Goal: Check status: Check status

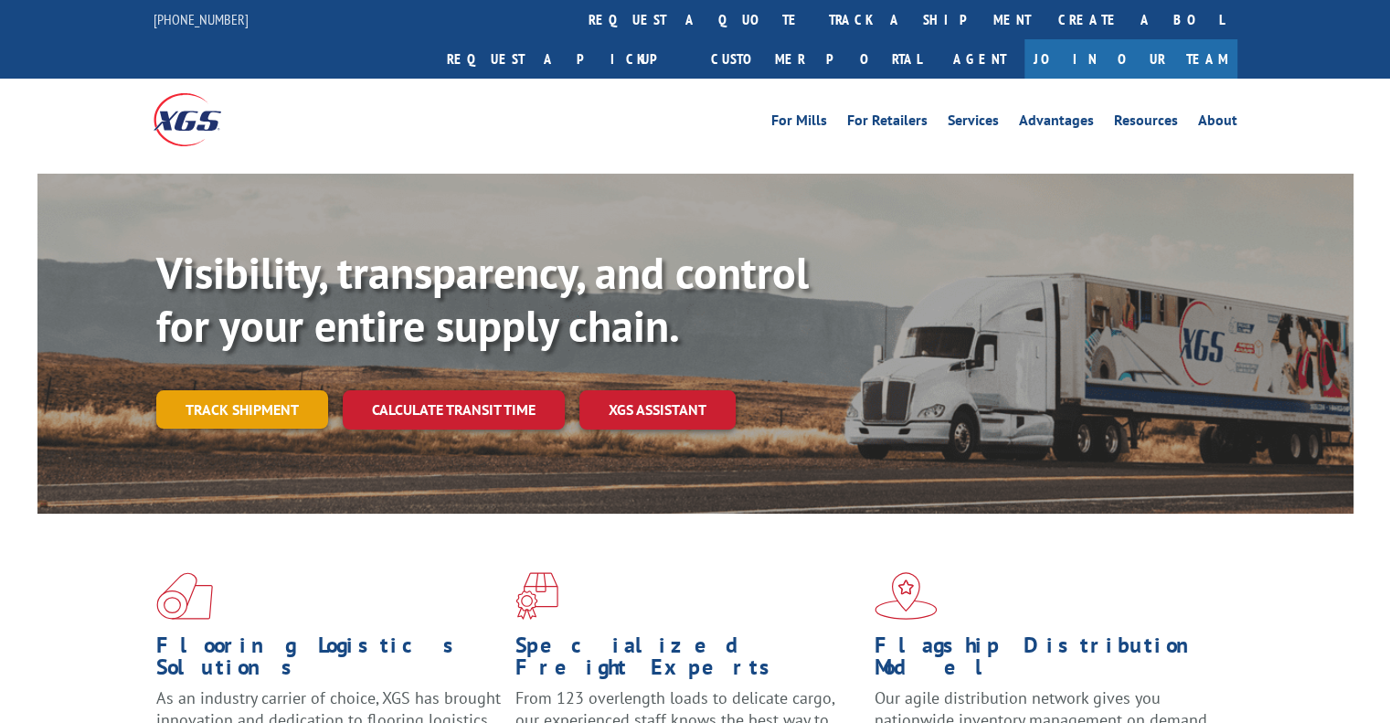
click at [236, 390] on link "Track shipment" at bounding box center [242, 409] width 172 height 38
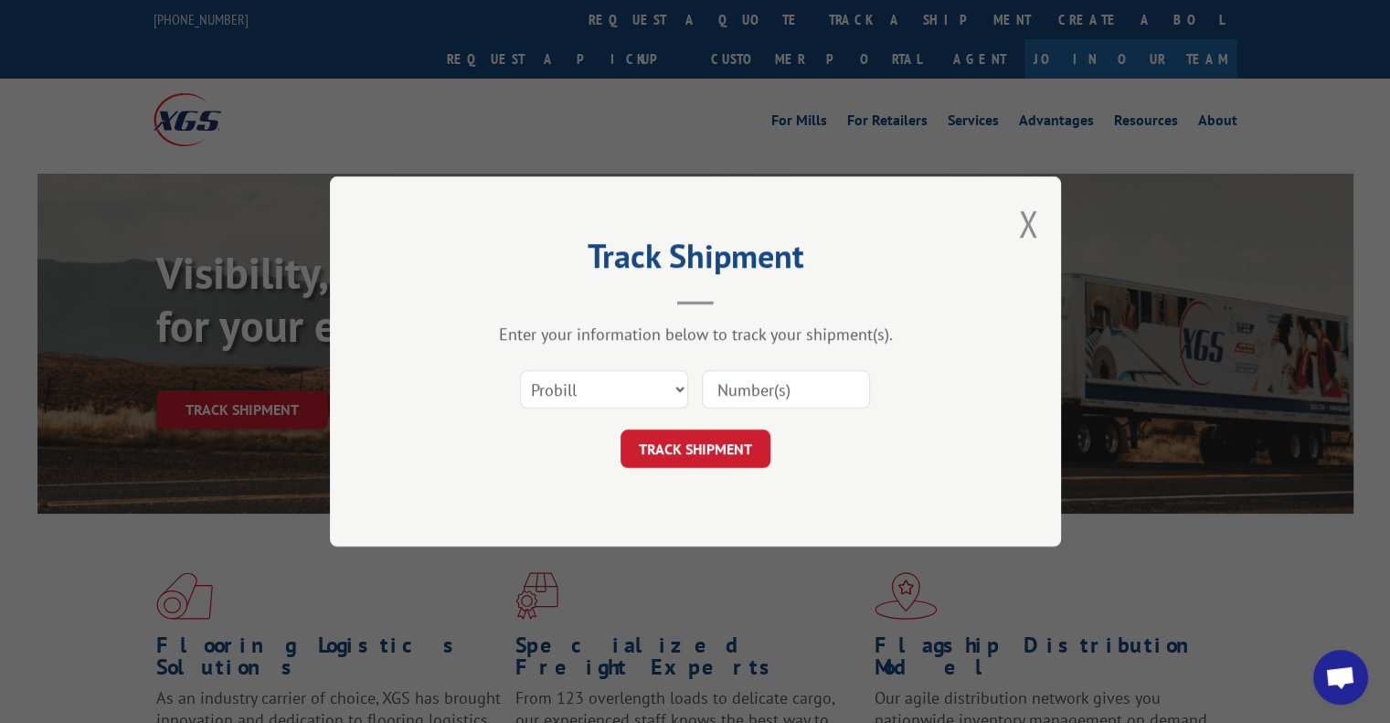
click at [744, 395] on input at bounding box center [786, 389] width 168 height 38
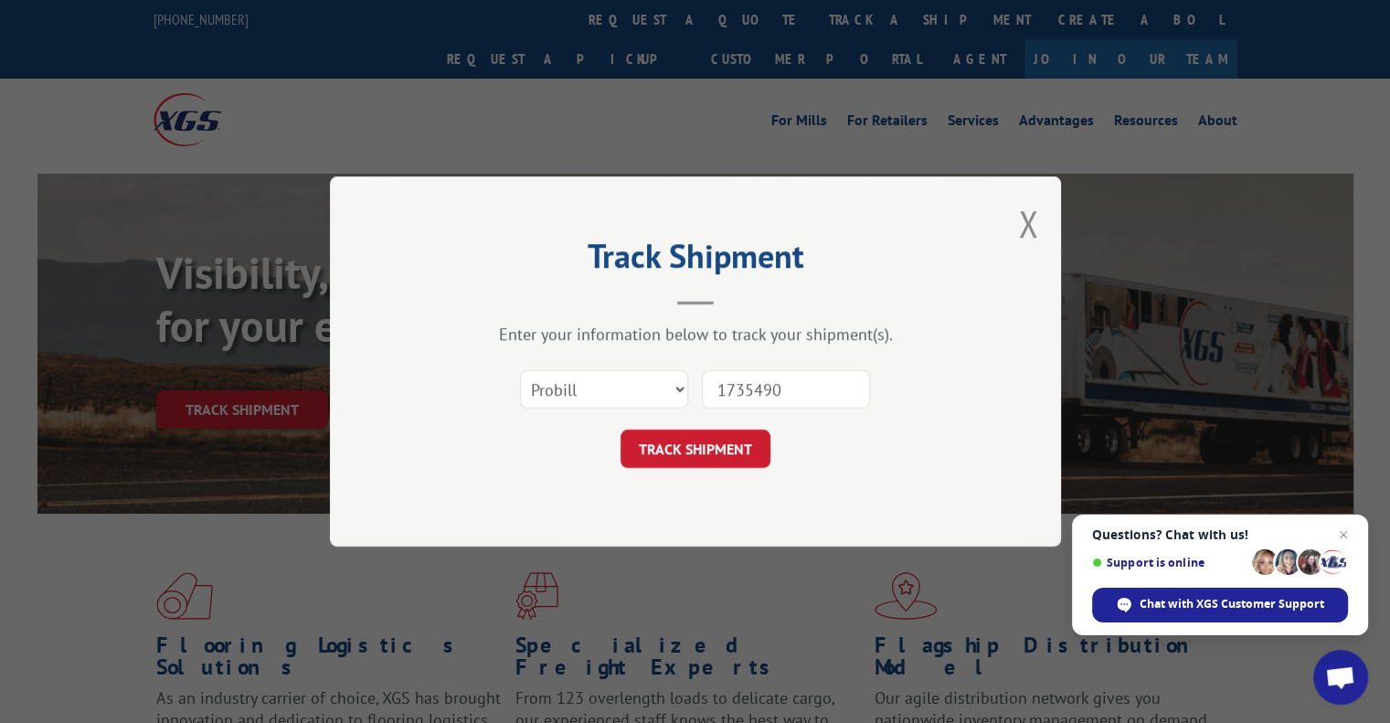
type input "17354904"
click button "TRACK SHIPMENT" at bounding box center [695, 448] width 150 height 38
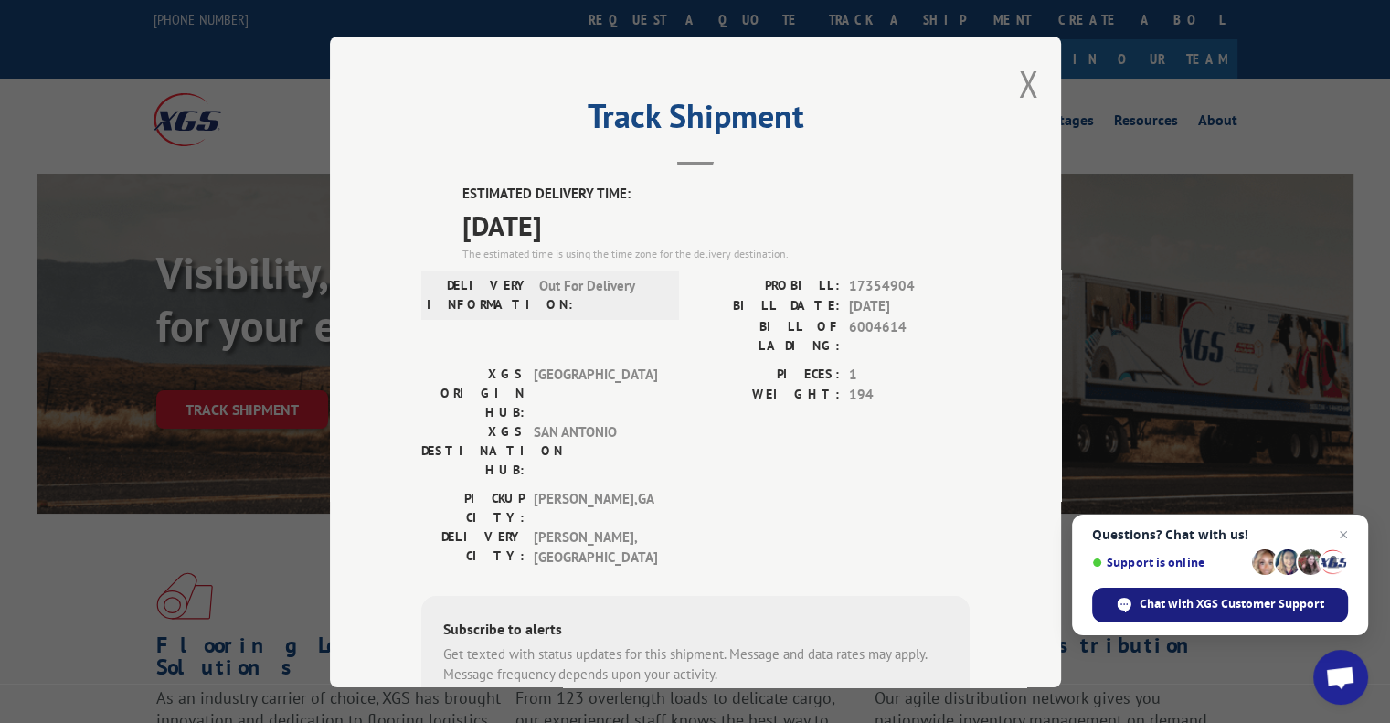
click at [1237, 605] on span "Chat with XGS Customer Support" at bounding box center [1231, 604] width 185 height 16
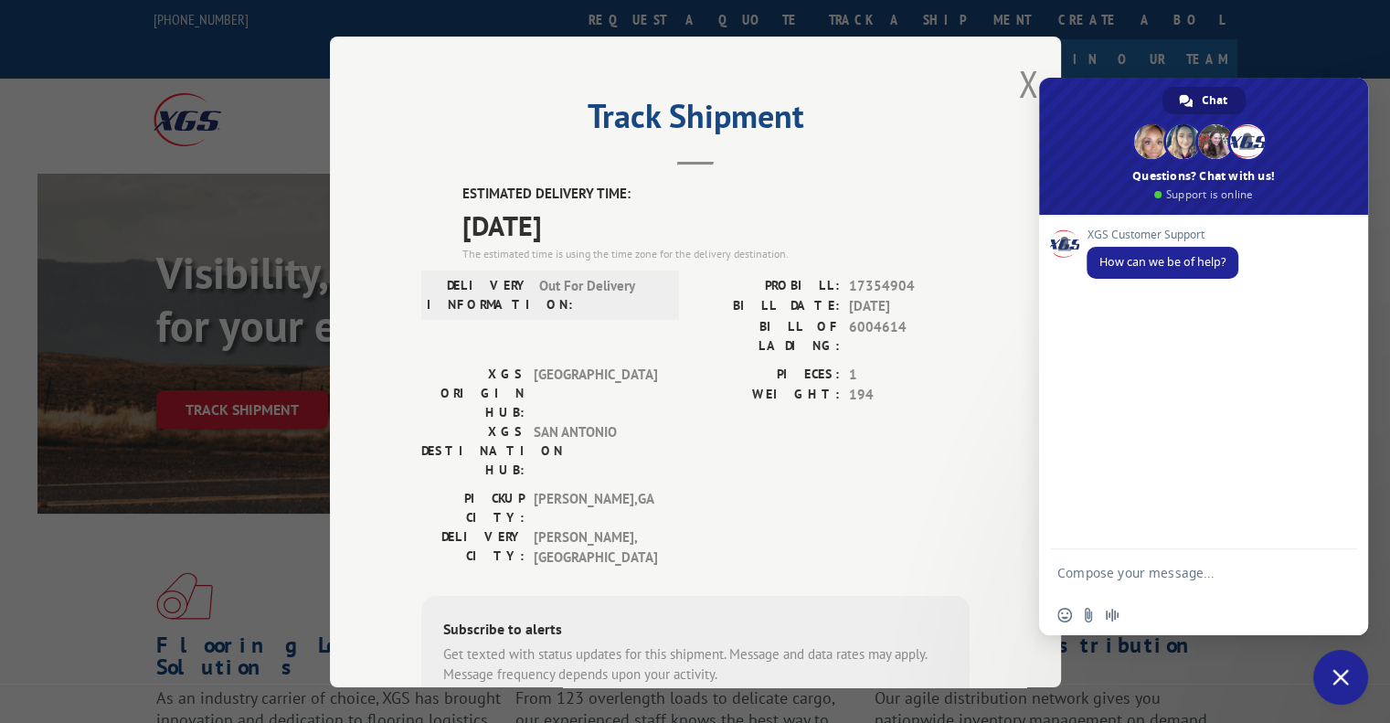
click at [1158, 576] on textarea "Compose your message..." at bounding box center [1185, 572] width 256 height 46
type textarea "hello i wanted help getting confirmation and eta time for a shipment i am expec…"
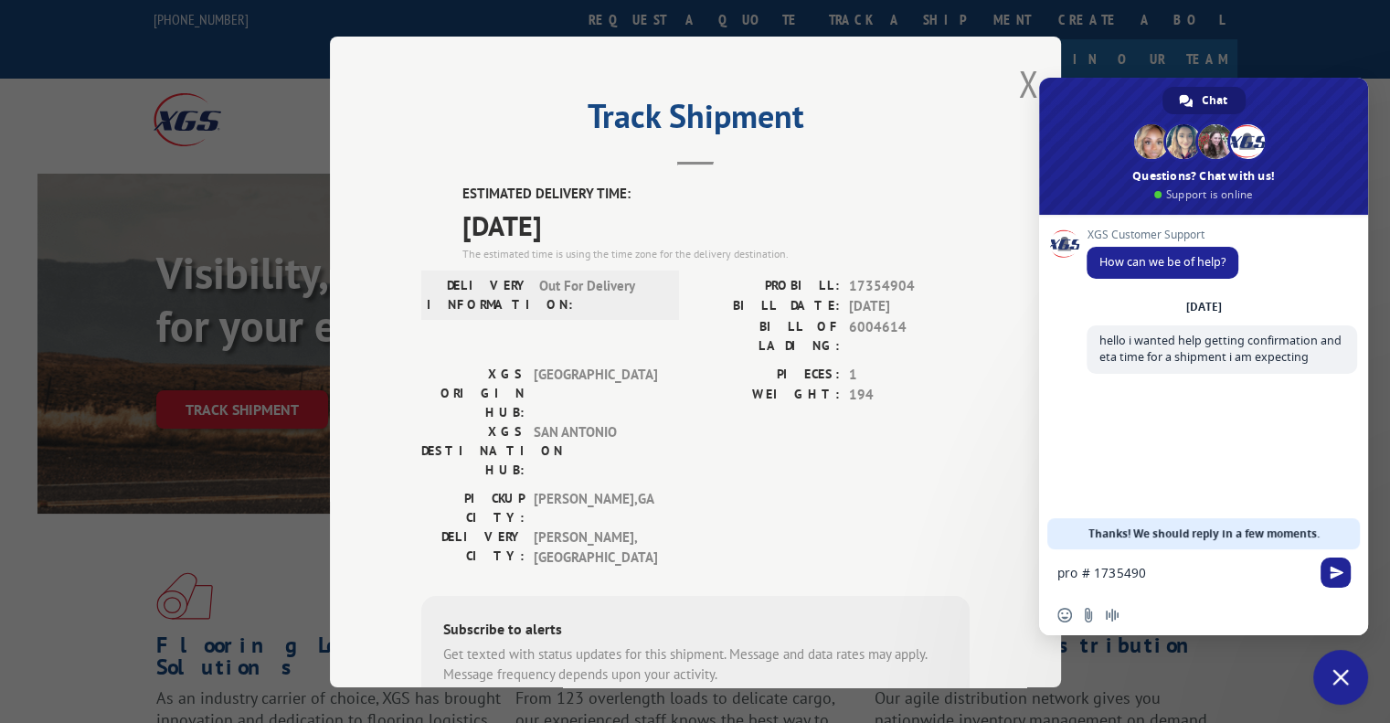
type textarea "pro # 17354904"
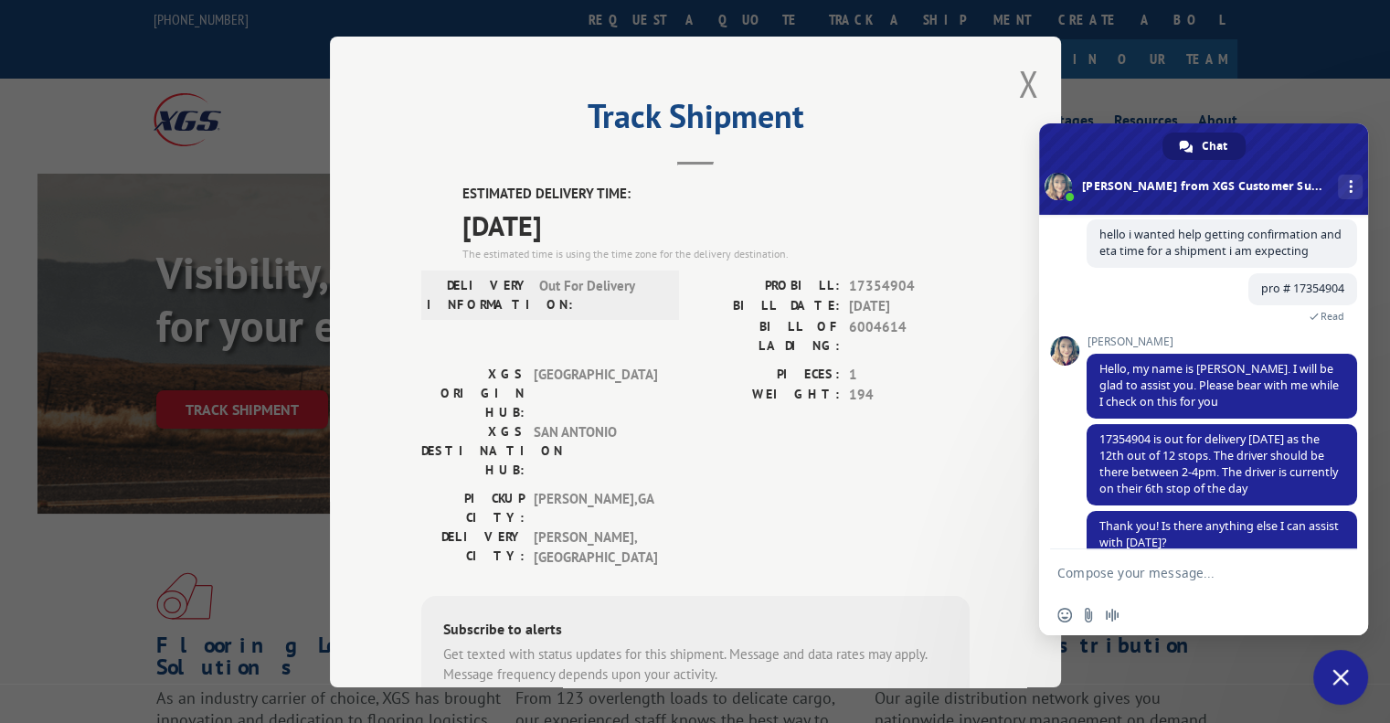
scroll to position [162, 0]
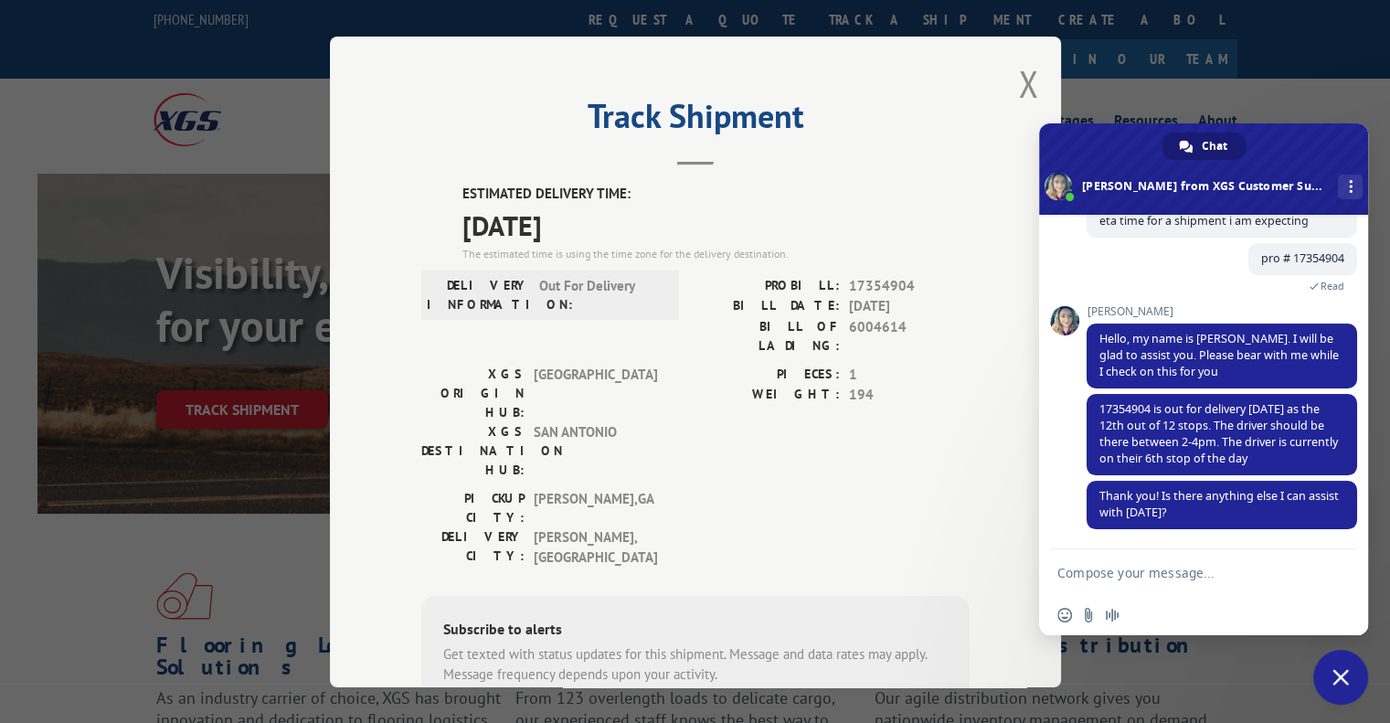
click at [922, 396] on div "PIECES: 1 WEIGHT: 194" at bounding box center [832, 426] width 274 height 124
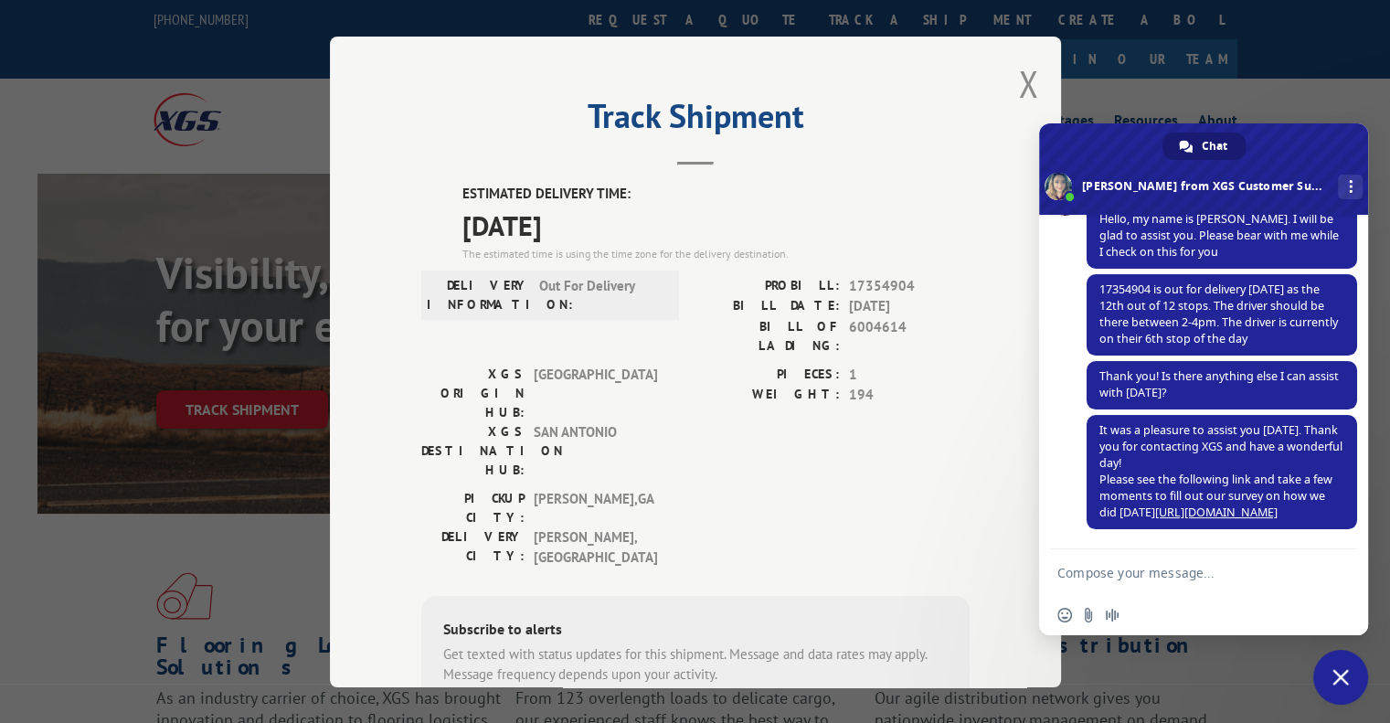
click at [1202, 607] on div "Insert an emoji Send a file Audio message" at bounding box center [1203, 615] width 329 height 40
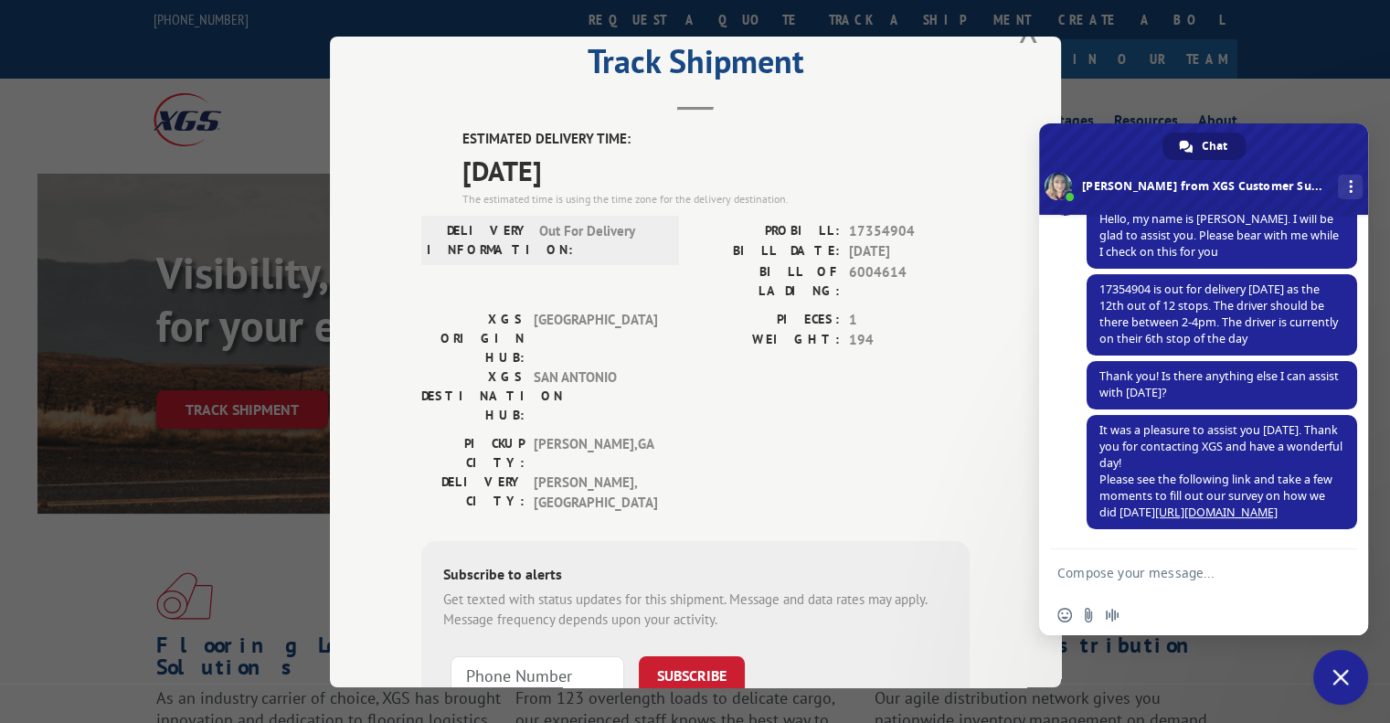
scroll to position [171, 0]
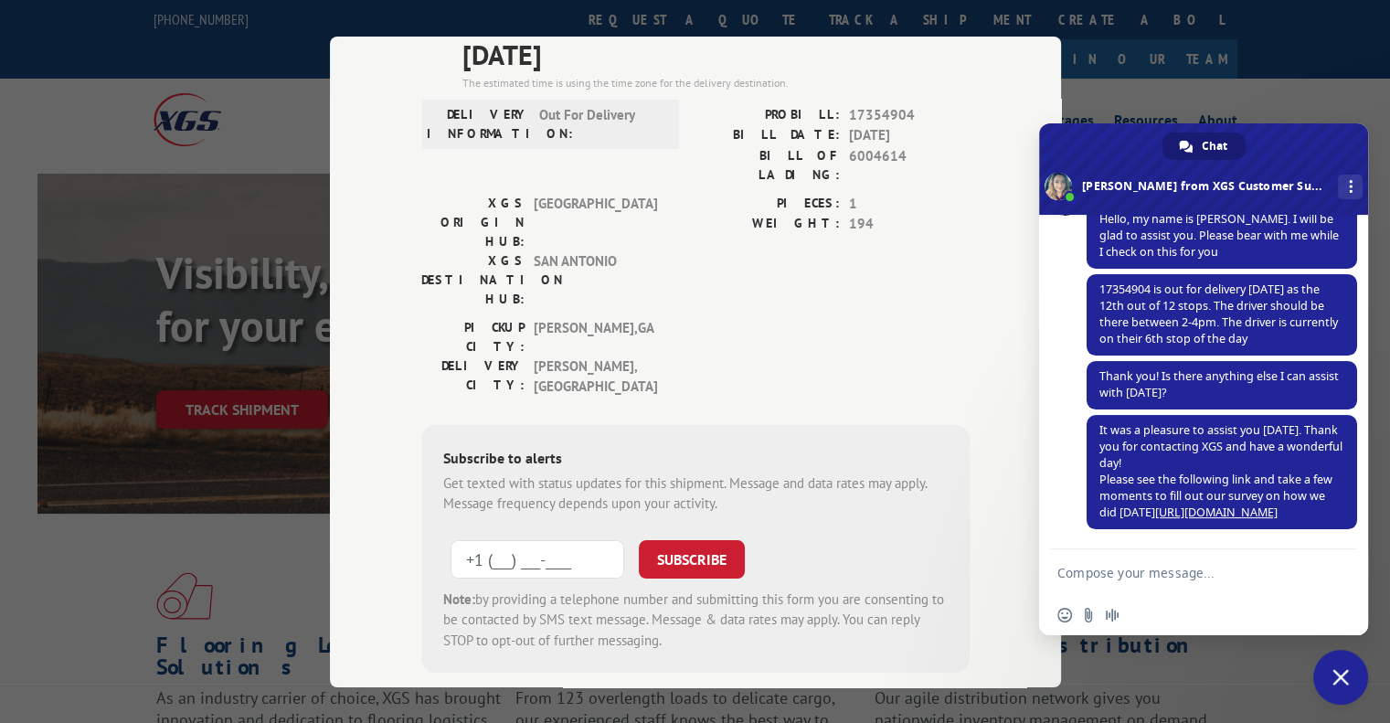
click at [504, 539] on input "+1 (___) ___-____" at bounding box center [537, 558] width 174 height 38
type input "[PHONE_NUMBER]"
click at [707, 539] on button "SUBSCRIBE" at bounding box center [692, 558] width 106 height 38
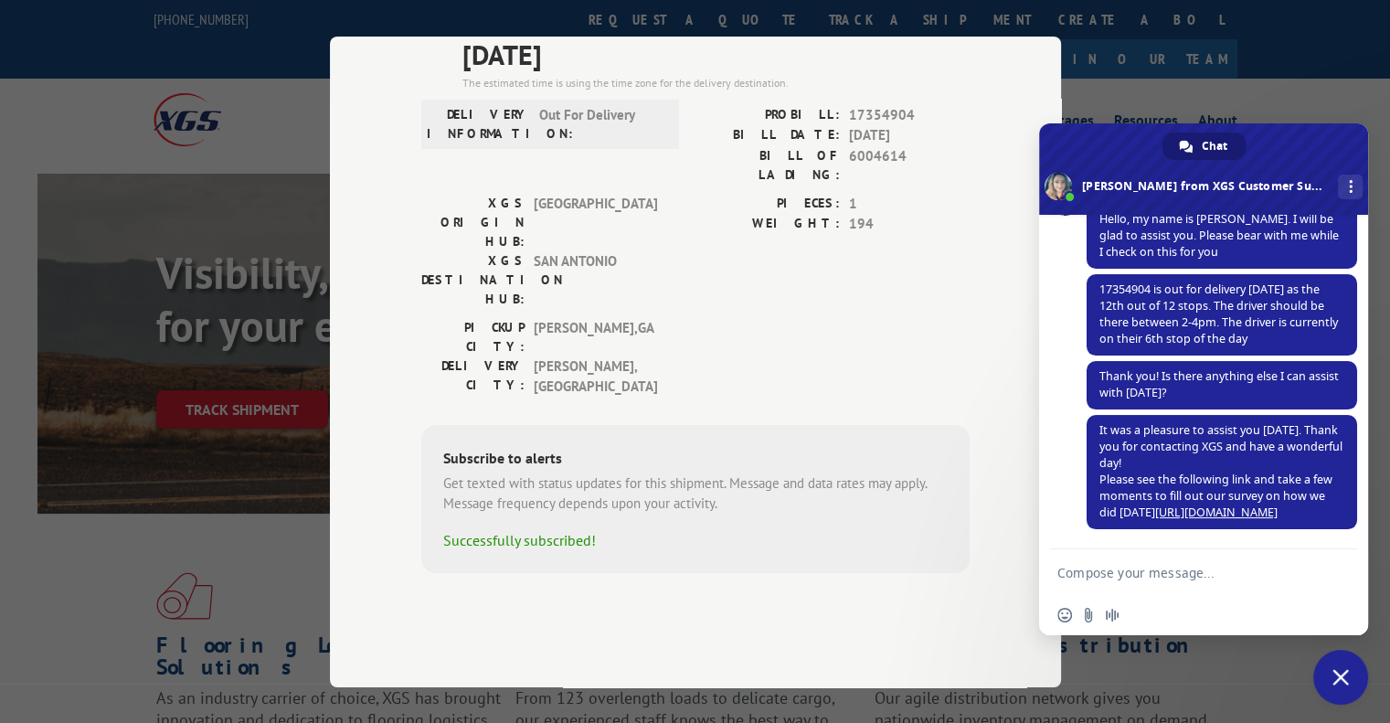
scroll to position [70, 0]
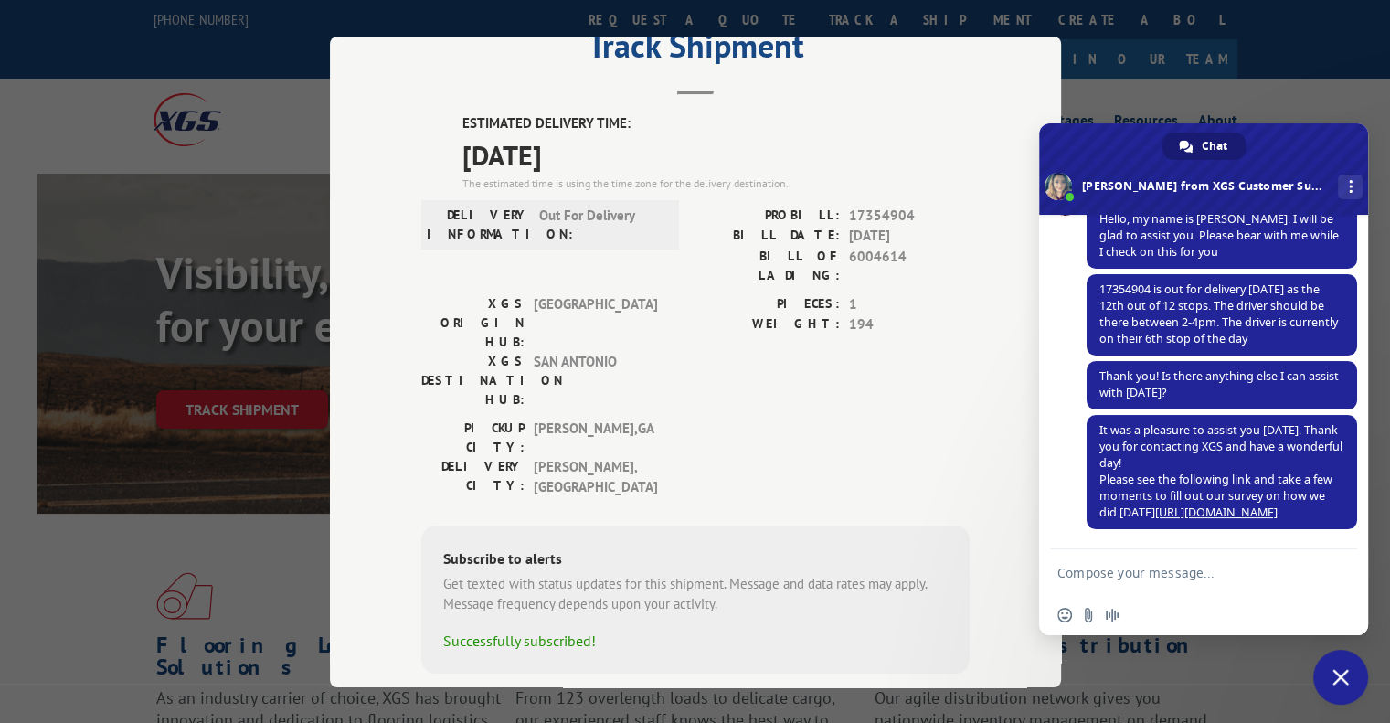
click at [1228, 72] on div "Track Shipment ESTIMATED DELIVERY TIME: [DATE] The estimated time is using the …" at bounding box center [695, 361] width 1390 height 723
